Goal: Information Seeking & Learning: Learn about a topic

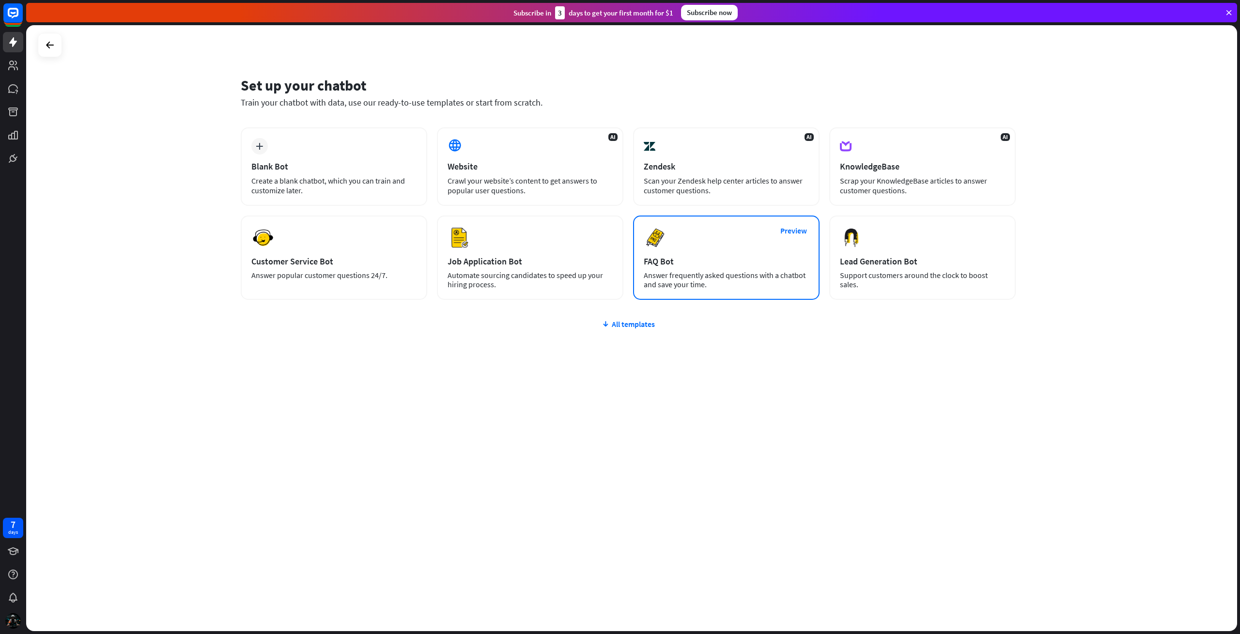
click at [669, 256] on div "FAQ Bot" at bounding box center [726, 261] width 165 height 11
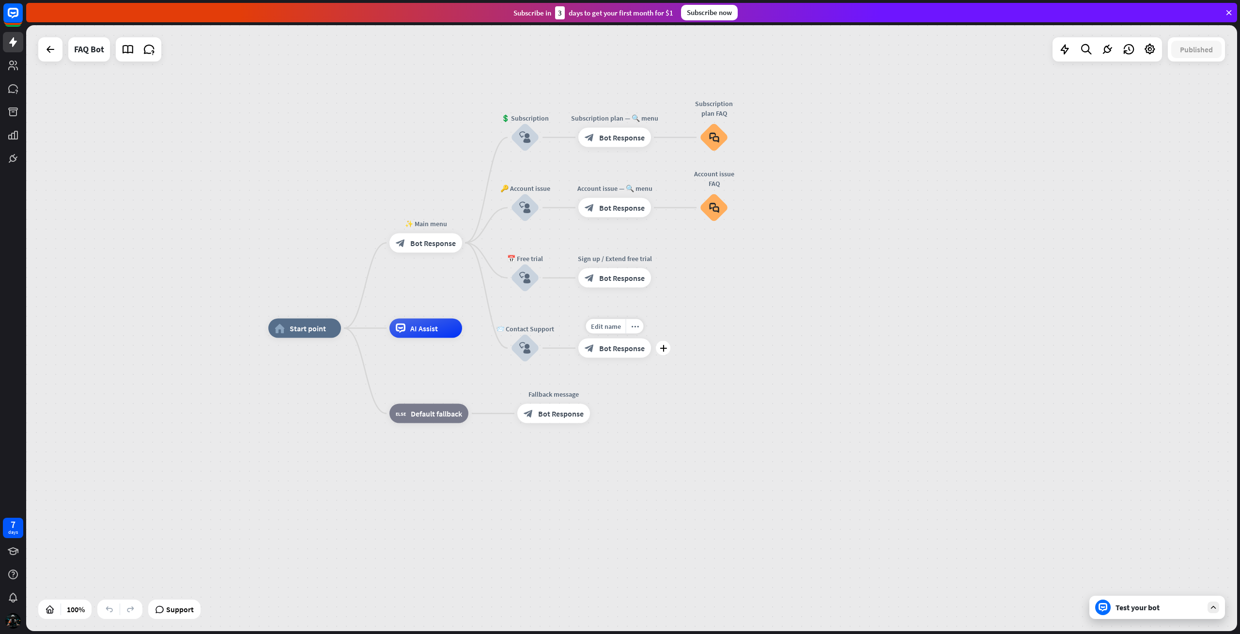
drag, startPoint x: 616, startPoint y: 282, endPoint x: 577, endPoint y: 309, distance: 46.9
click at [584, 328] on div "home_2 Start point ✨ Main menu block_bot_response Bot Response 💲 Subscription b…" at bounding box center [873, 631] width 1211 height 606
click at [14, 577] on icon at bounding box center [13, 575] width 10 height 10
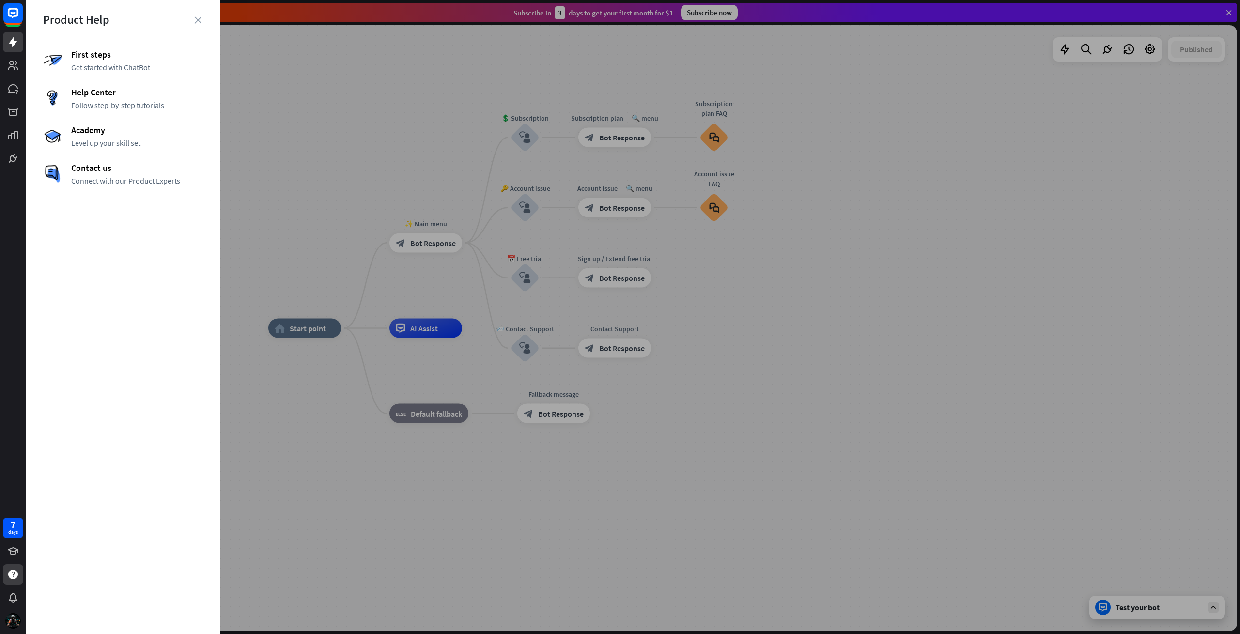
click at [116, 148] on div "First steps Get started with ChatBot Help Center Follow step-by-step tutorials …" at bounding box center [123, 117] width 160 height 137
click at [109, 129] on span "Academy" at bounding box center [137, 130] width 132 height 11
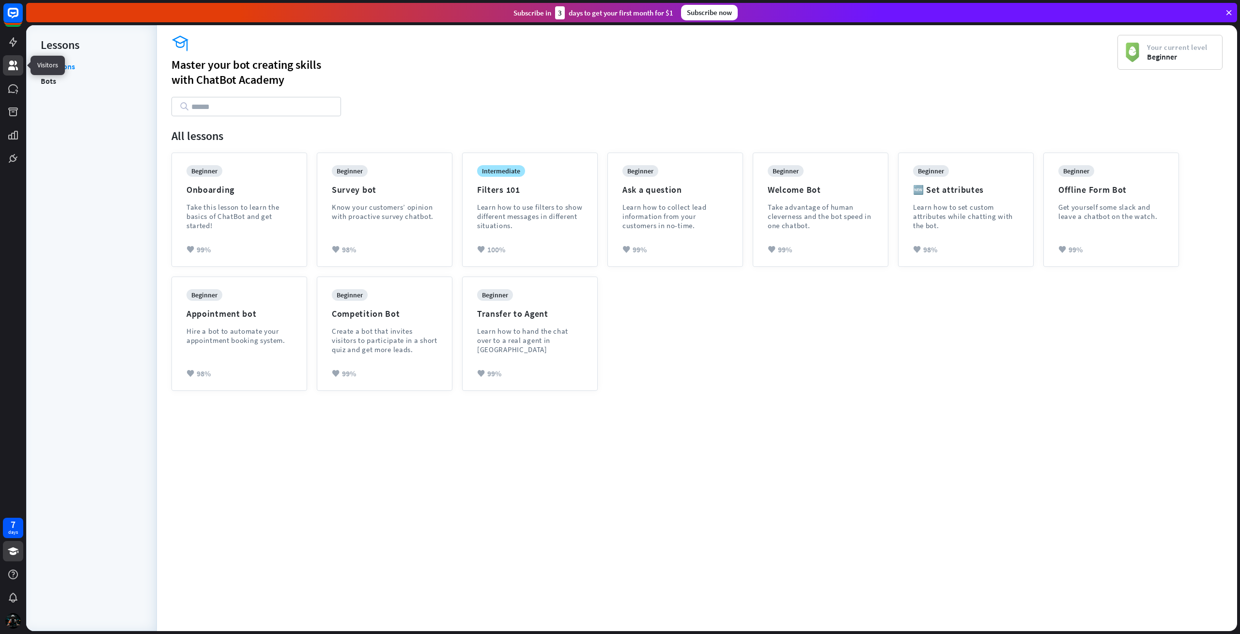
click at [13, 65] on icon at bounding box center [13, 66] width 12 height 12
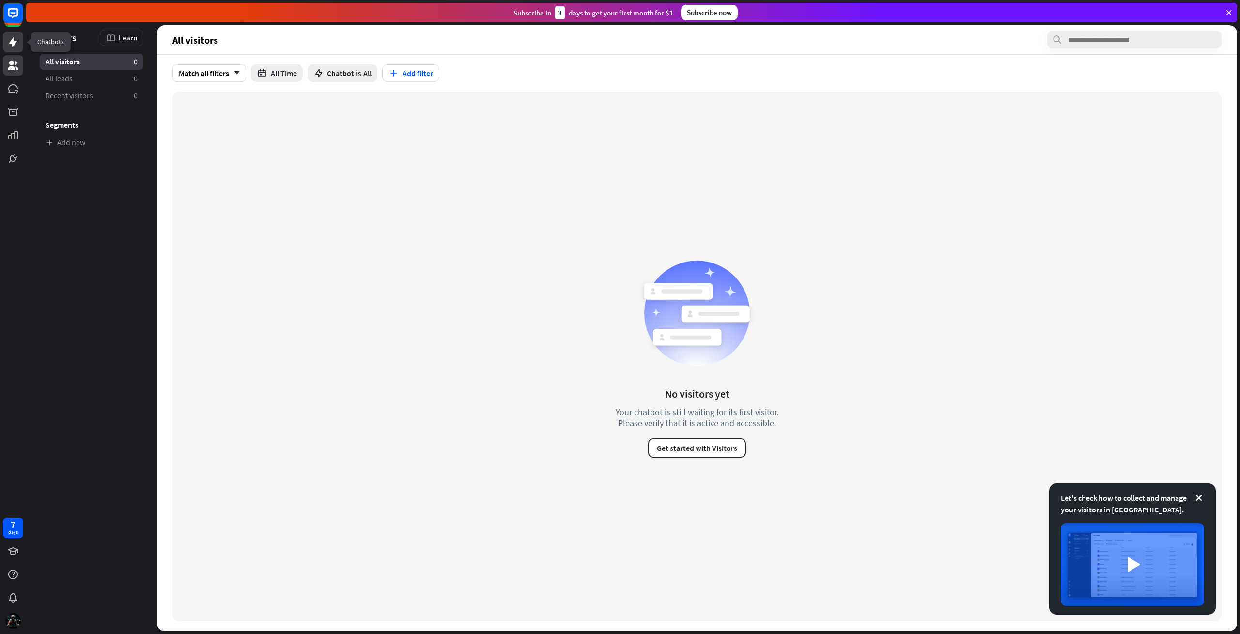
click at [13, 40] on icon at bounding box center [13, 42] width 8 height 10
